Goal: Task Accomplishment & Management: Manage account settings

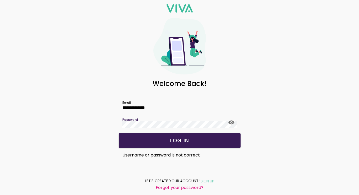
click at [118, 120] on div "Password" at bounding box center [179, 120] width 123 height 17
click at [0, 0] on slot "LOG IN" at bounding box center [0, 0] width 0 height 0
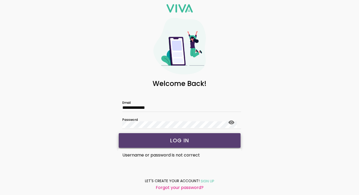
click at [0, 0] on slot "LOG IN" at bounding box center [0, 0] width 0 height 0
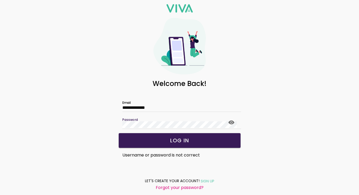
click at [117, 120] on form "**********" at bounding box center [179, 126] width 131 height 71
click at [196, 142] on span "LOG IN" at bounding box center [179, 140] width 111 height 5
click at [0, 0] on slot "LOG IN" at bounding box center [0, 0] width 0 height 0
click at [230, 123] on icon at bounding box center [231, 123] width 6 height 4
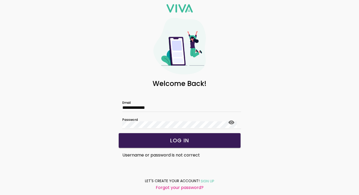
click at [0, 0] on slot "LOG IN" at bounding box center [0, 0] width 0 height 0
click at [0, 0] on slot "Forgot your password?" at bounding box center [0, 0] width 0 height 0
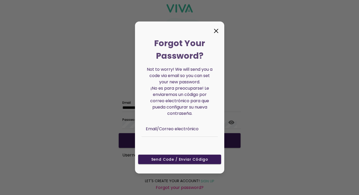
click at [172, 128] on div "Email/Correo electrónico" at bounding box center [180, 127] width 68 height 17
click at [154, 128] on div "Email/Correo electrónico" at bounding box center [180, 127] width 68 height 17
click at [156, 122] on div "Email/Correo electrónico" at bounding box center [180, 127] width 68 height 17
type input "**********"
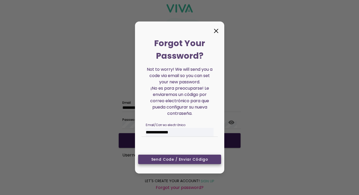
click at [0, 0] on slot "Send Code / Enviar código" at bounding box center [0, 0] width 0 height 0
